Goal: Transaction & Acquisition: Purchase product/service

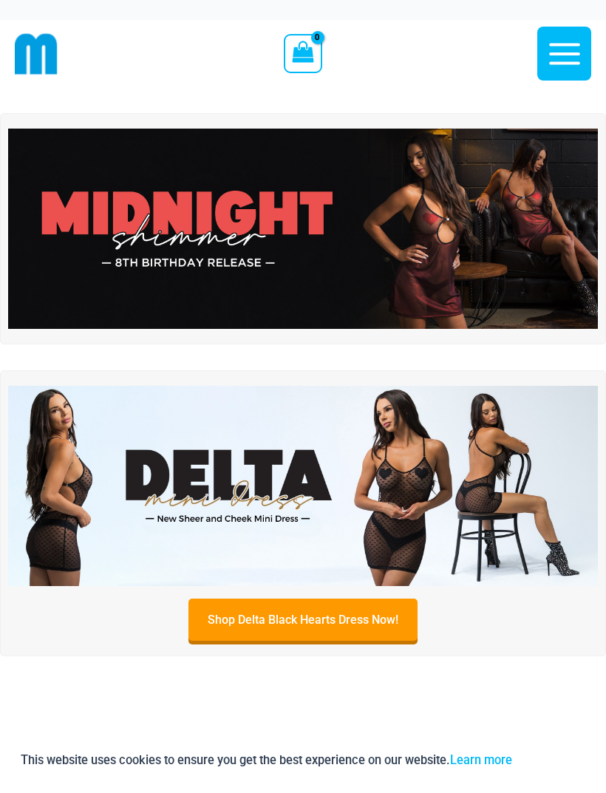
click at [338, 233] on img at bounding box center [302, 229] width 589 height 200
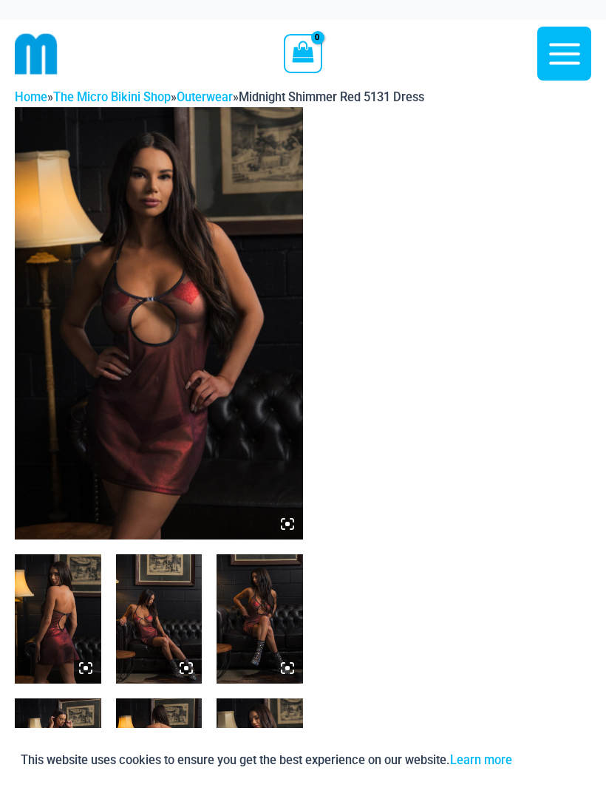
click at [198, 364] on img at bounding box center [159, 323] width 288 height 432
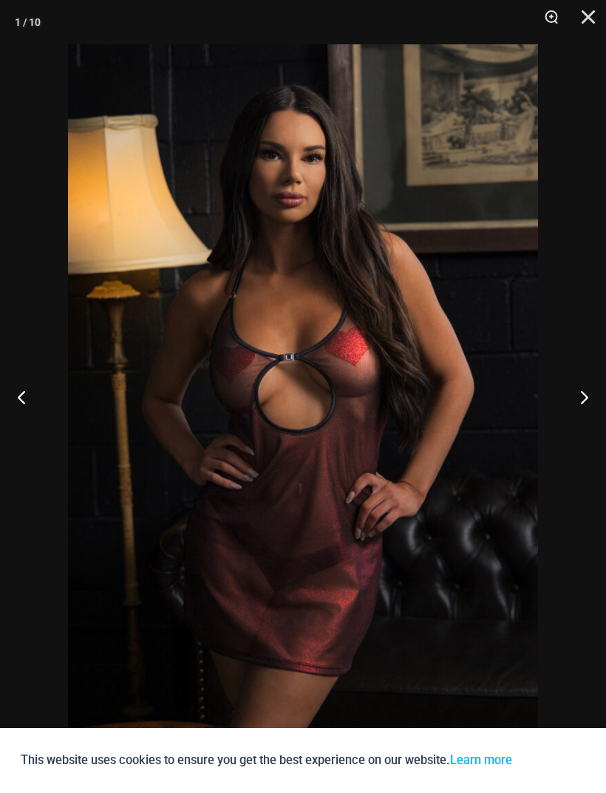
click at [584, 403] on button "Next" at bounding box center [577, 397] width 55 height 74
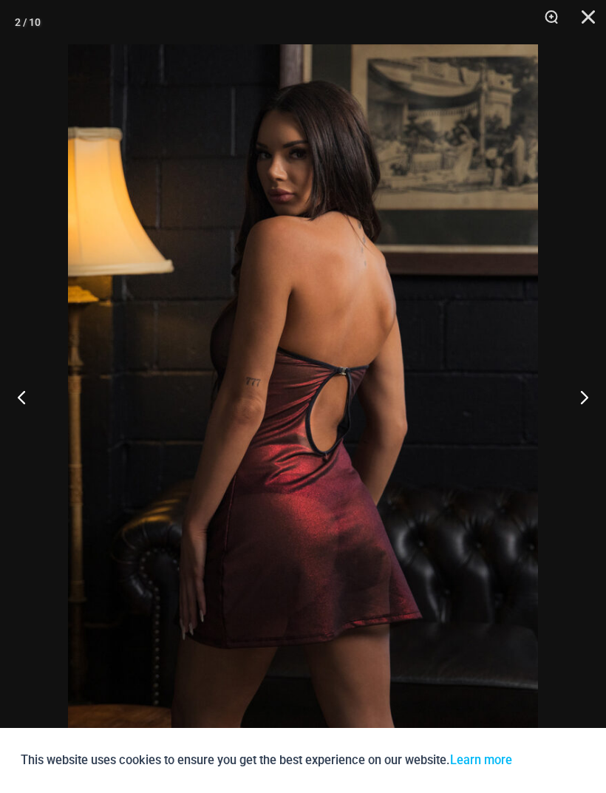
click at [587, 400] on button "Next" at bounding box center [577, 397] width 55 height 74
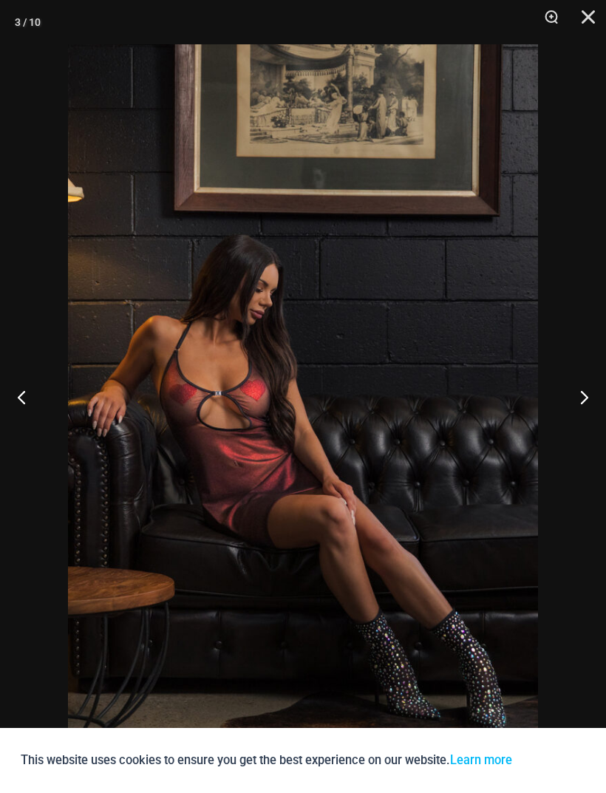
click at [589, 400] on button "Next" at bounding box center [577, 397] width 55 height 74
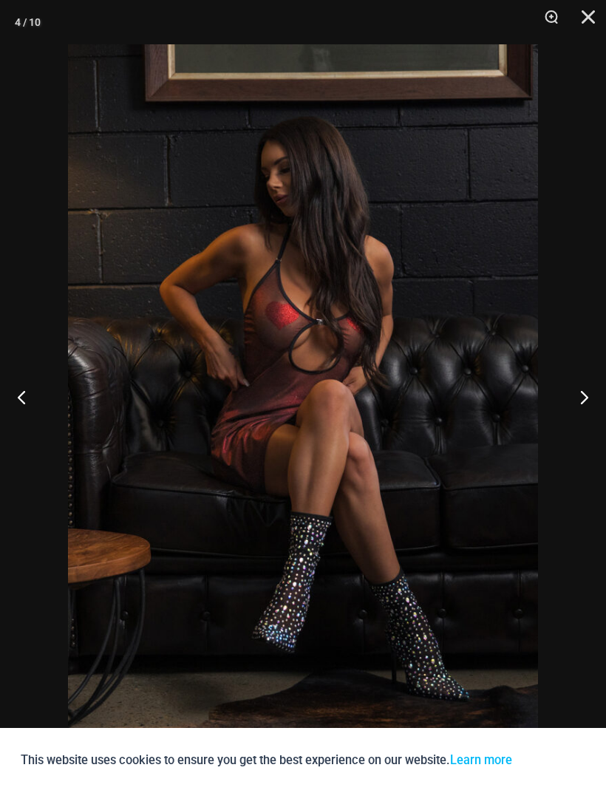
click at [586, 402] on button "Next" at bounding box center [577, 397] width 55 height 74
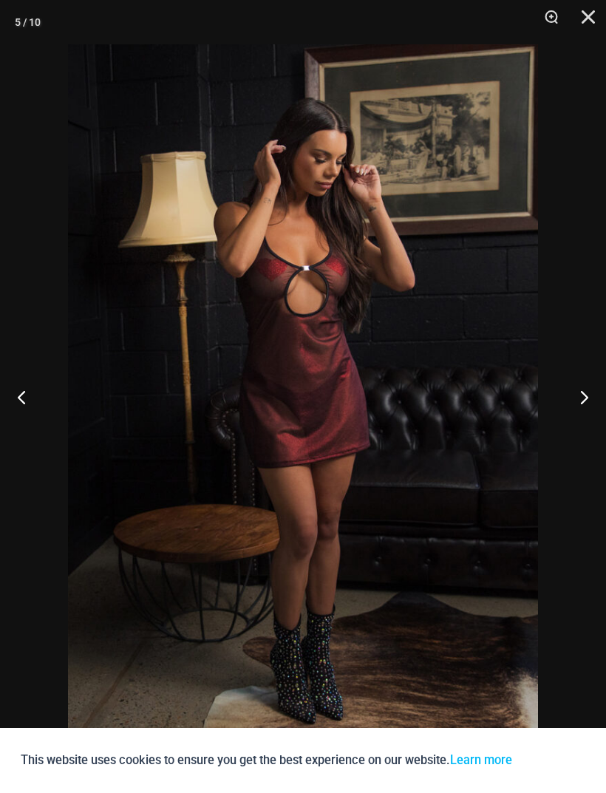
click at [587, 405] on button "Next" at bounding box center [577, 397] width 55 height 74
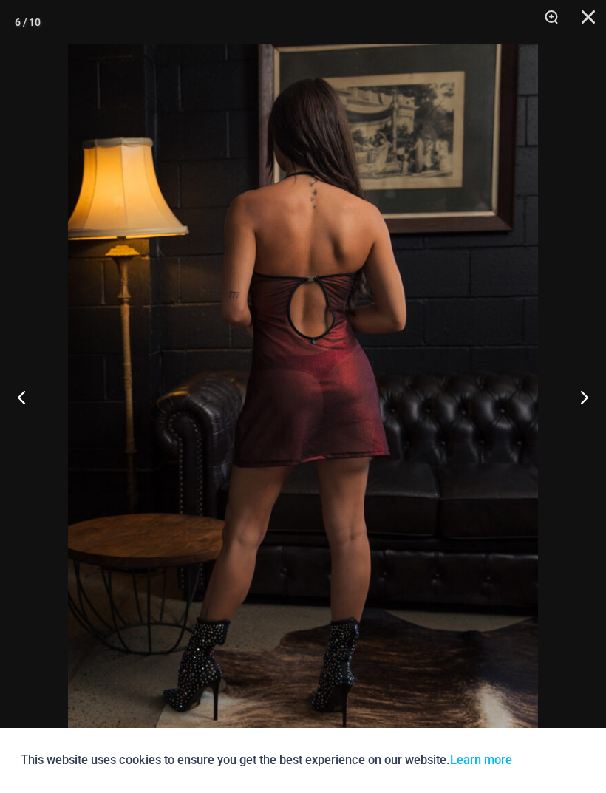
click at [588, 404] on button "Next" at bounding box center [577, 397] width 55 height 74
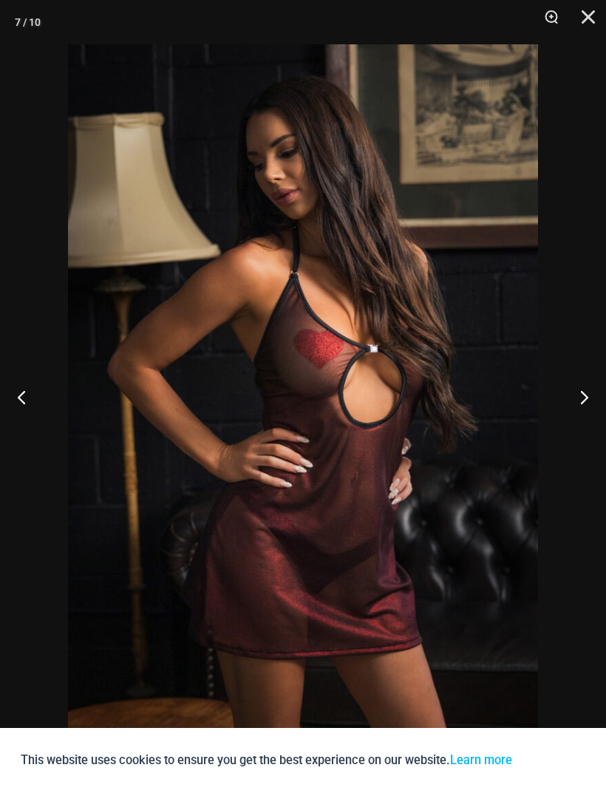
click at [587, 404] on button "Next" at bounding box center [577, 397] width 55 height 74
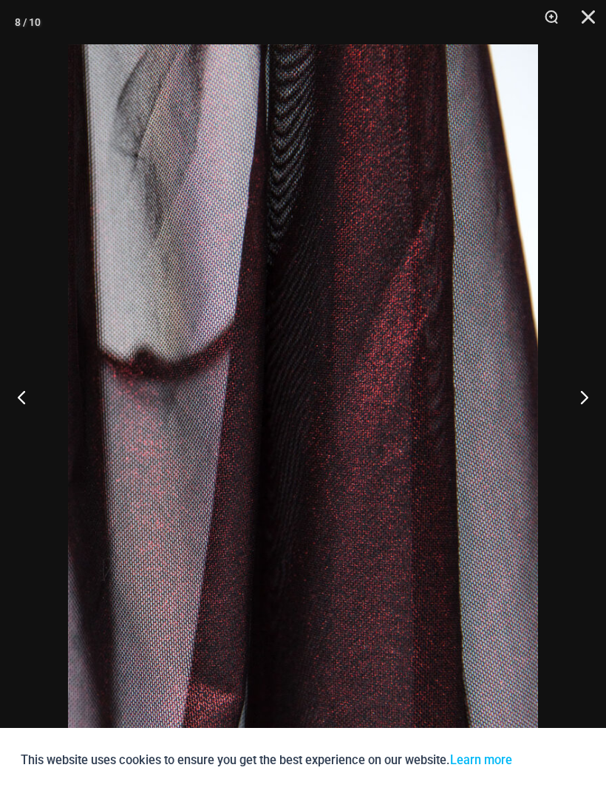
click at [587, 406] on button "Next" at bounding box center [577, 397] width 55 height 74
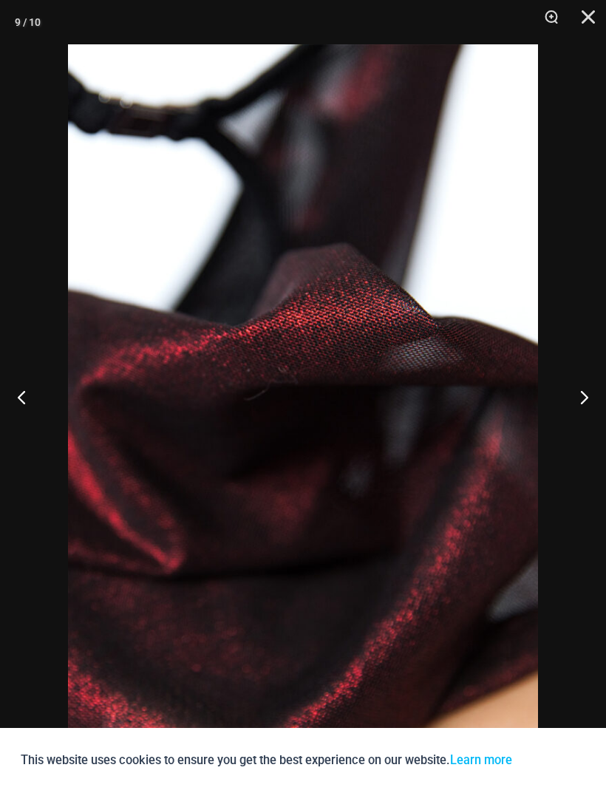
click at [587, 406] on button "Next" at bounding box center [577, 397] width 55 height 74
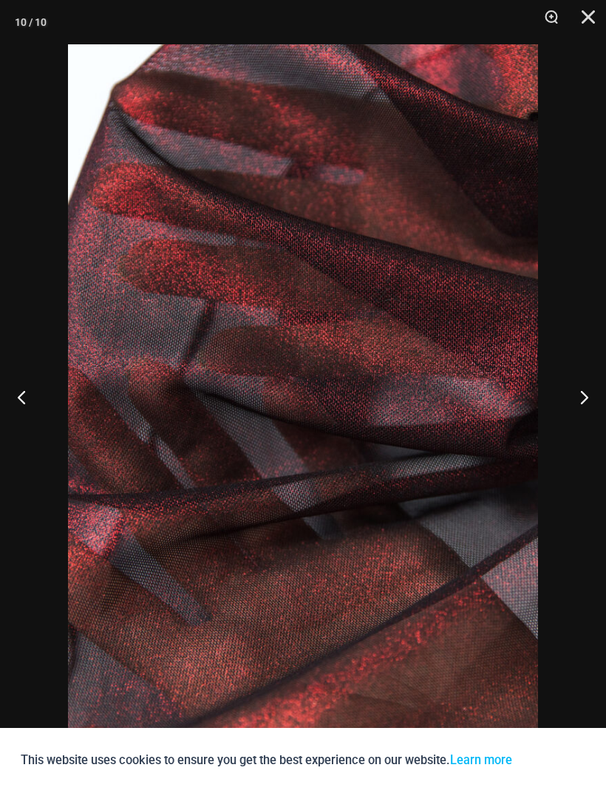
click at [588, 405] on button "Next" at bounding box center [577, 397] width 55 height 74
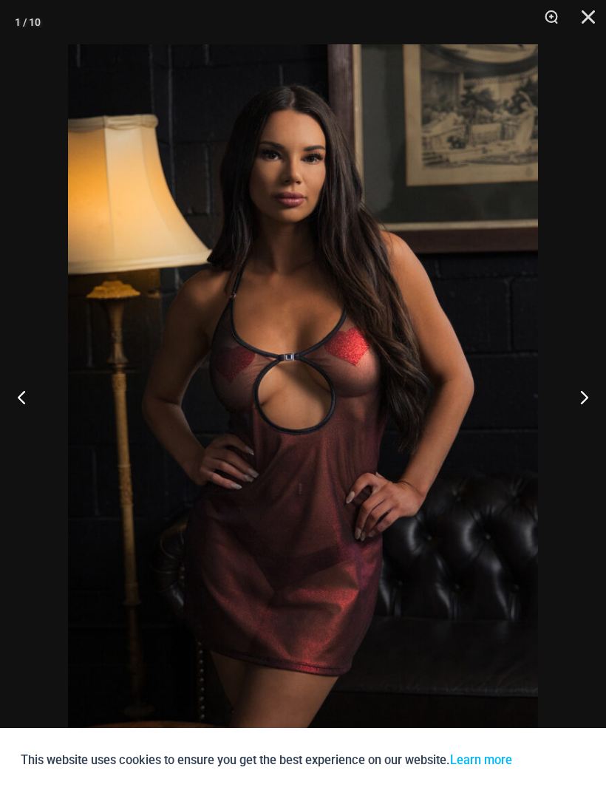
click at [588, 405] on button "Next" at bounding box center [577, 397] width 55 height 74
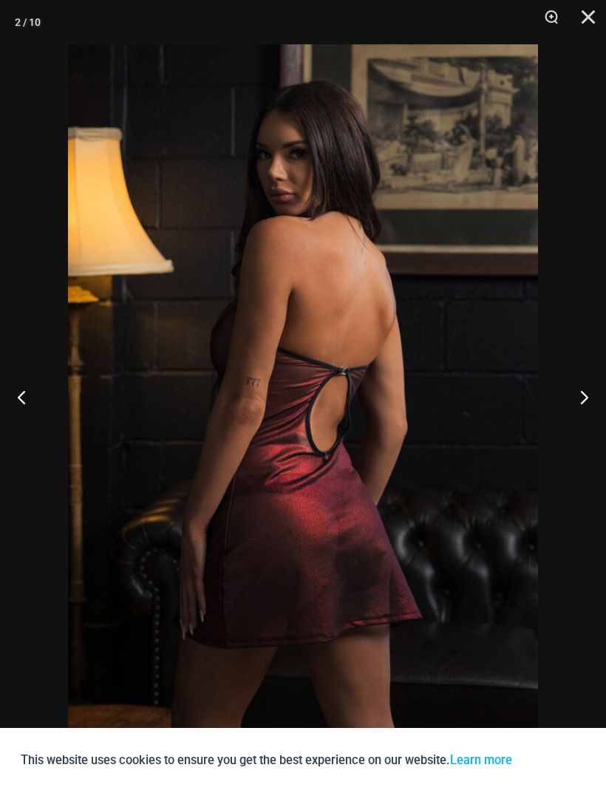
click at [588, 406] on button "Next" at bounding box center [577, 397] width 55 height 74
